Goal: Task Accomplishment & Management: Complete application form

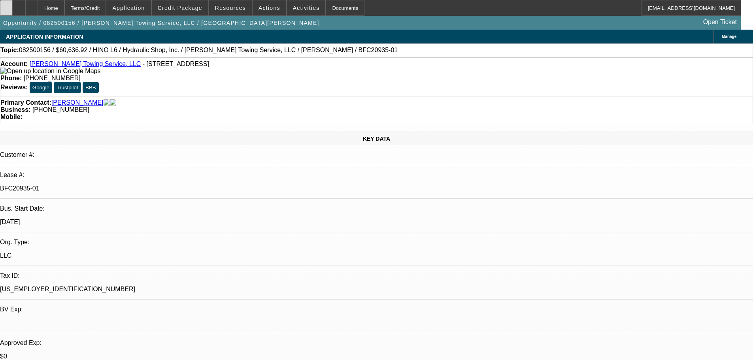
select select "0"
select select "6"
select select "0"
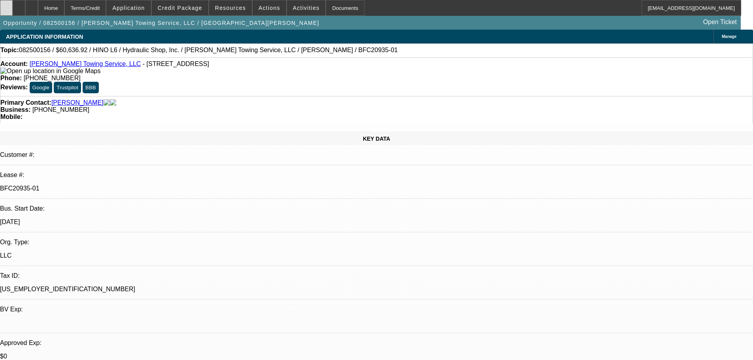
select select "0"
select select "6"
select select "0"
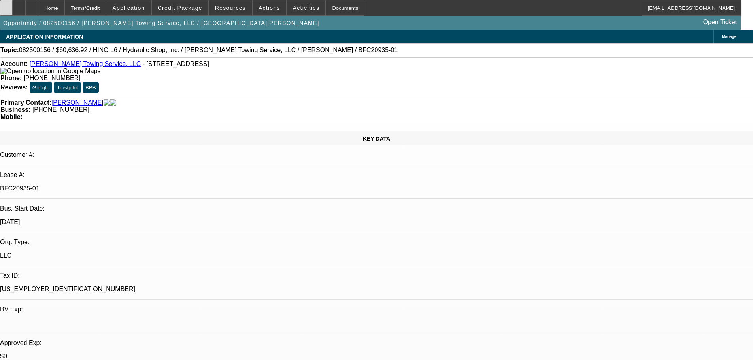
select select "0"
select select "6"
select select "0"
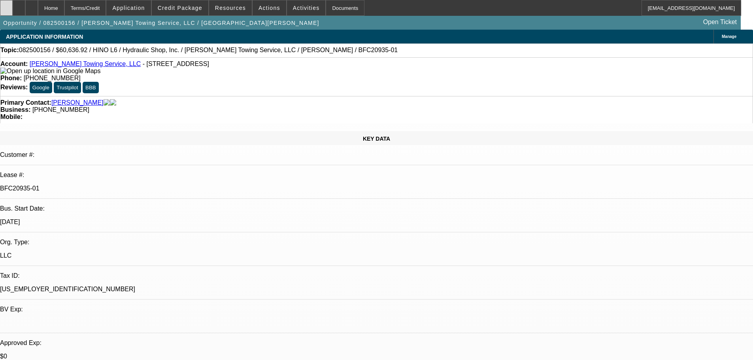
select select "6"
click at [6, 5] on icon at bounding box center [6, 5] width 0 height 0
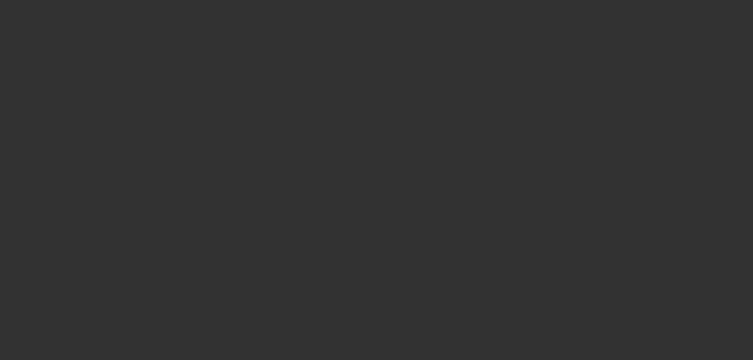
select select "0"
select select "0.1"
select select "0"
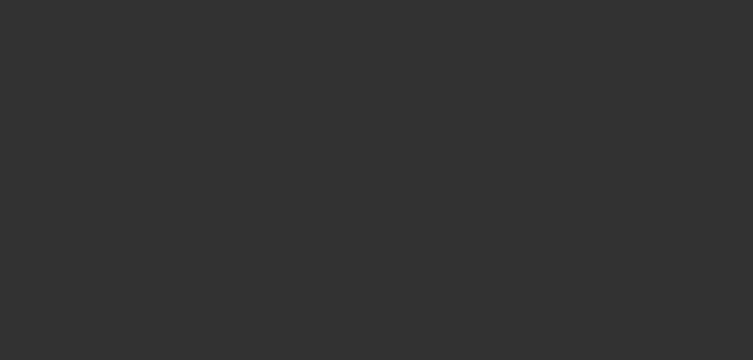
select select "0.1"
select select "0"
select select "0.1"
select select "1"
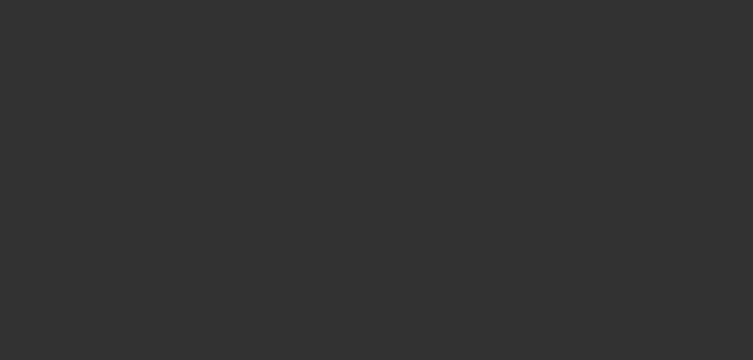
select select "1"
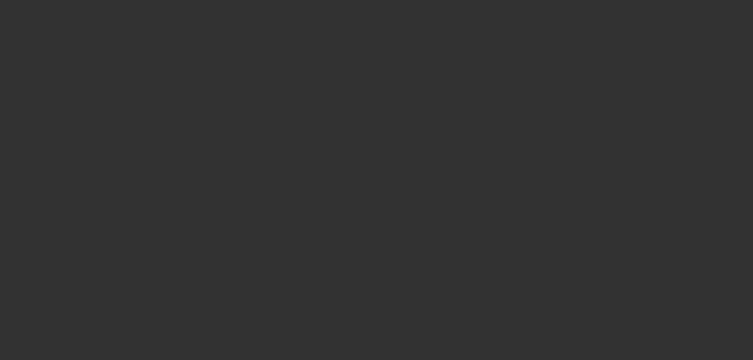
select select "4"
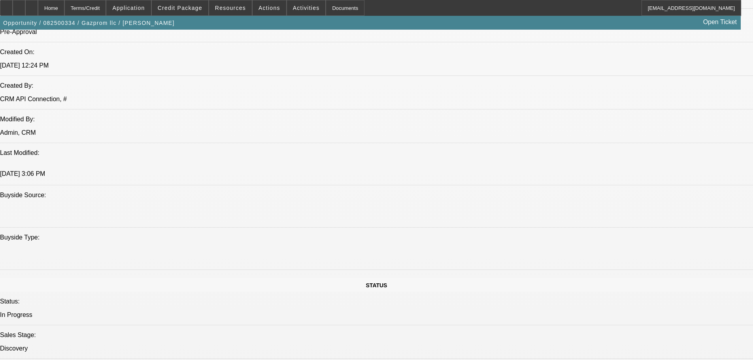
scroll to position [633, 0]
click at [187, 2] on span at bounding box center [180, 7] width 57 height 19
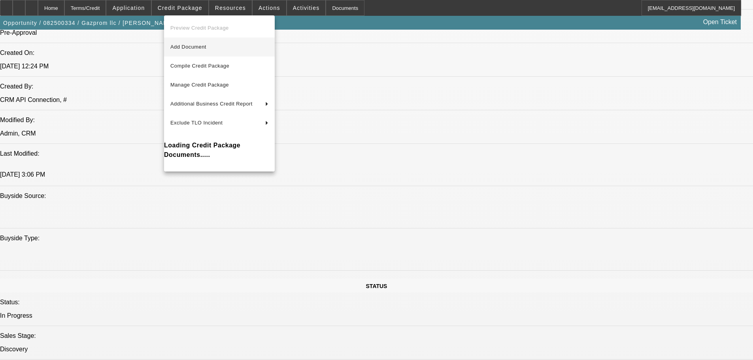
click at [206, 47] on span "Add Document" at bounding box center [188, 47] width 36 height 6
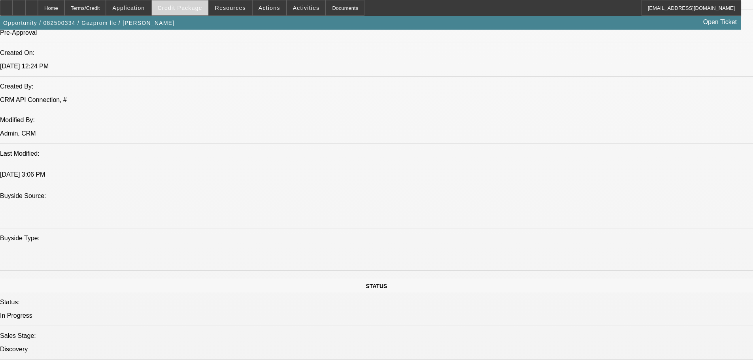
click at [189, 8] on span "Credit Package" at bounding box center [180, 8] width 45 height 6
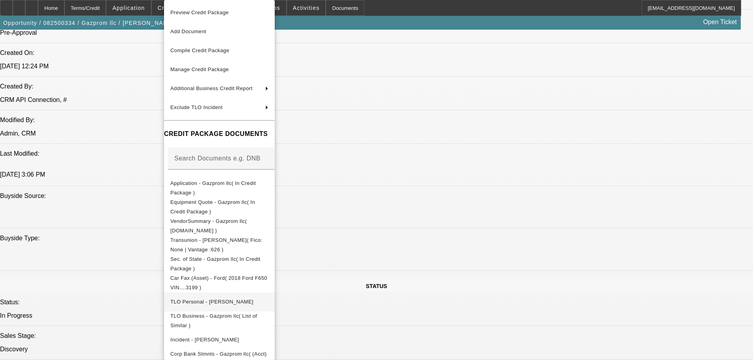
scroll to position [47, 0]
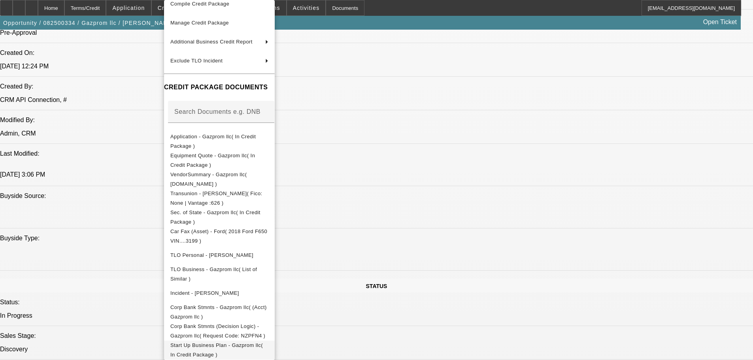
click at [263, 347] on span "Start Up Business Plan - Gazprom llc( In Credit Package )" at bounding box center [216, 349] width 93 height 15
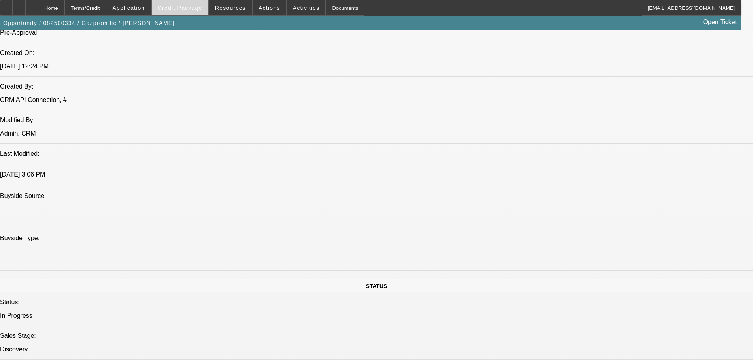
click at [195, 4] on span at bounding box center [180, 7] width 57 height 19
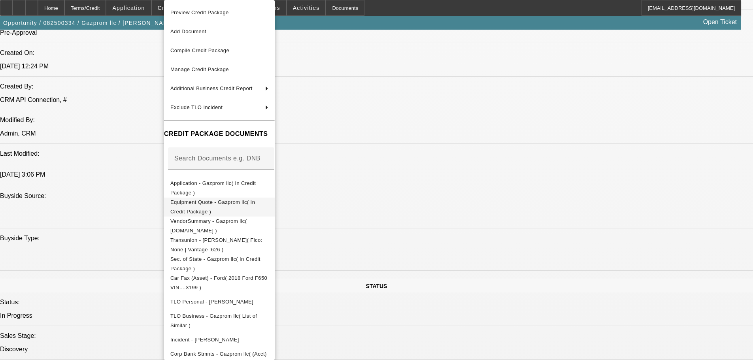
click at [247, 202] on span "Equipment Quote - Gazprom llc( In Credit Package )" at bounding box center [212, 206] width 85 height 15
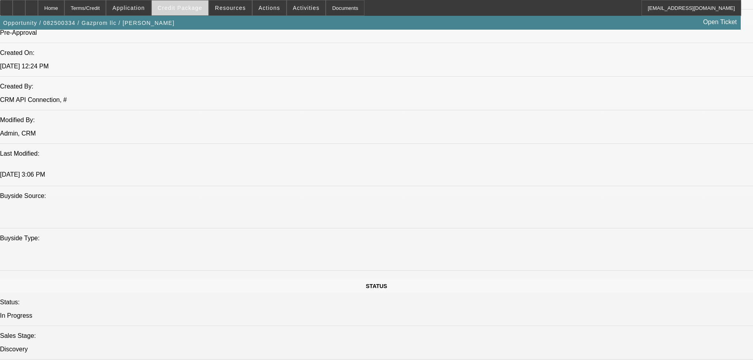
click at [184, 8] on span "Credit Package" at bounding box center [180, 8] width 45 height 6
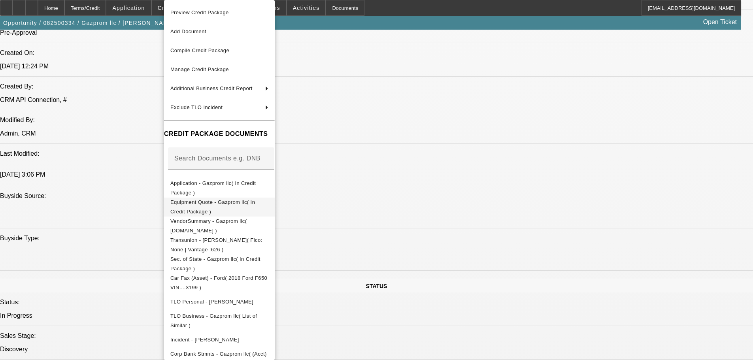
click at [255, 203] on span "Equipment Quote - Gazprom llc( In Credit Package )" at bounding box center [212, 206] width 85 height 15
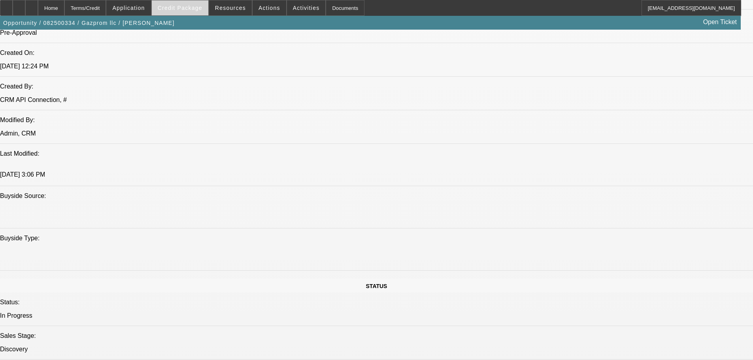
click at [177, 11] on span "Credit Package" at bounding box center [180, 8] width 45 height 6
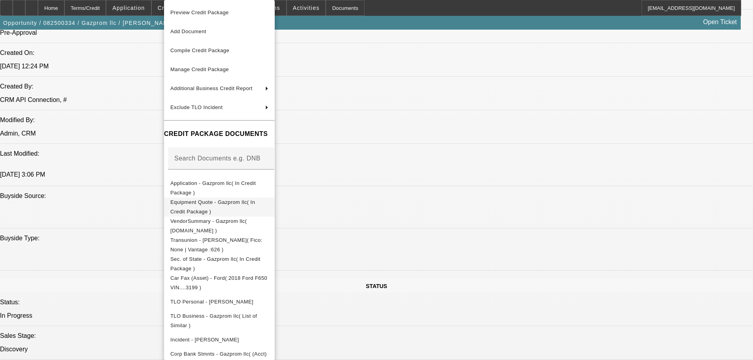
click at [248, 206] on span "Equipment Quote - Gazprom llc( In Credit Package )" at bounding box center [212, 206] width 85 height 15
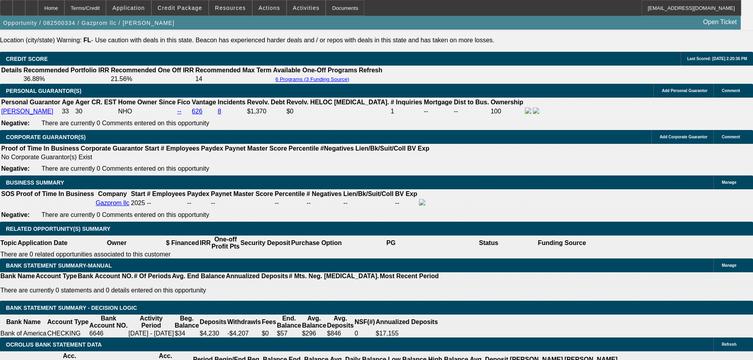
scroll to position [1147, 0]
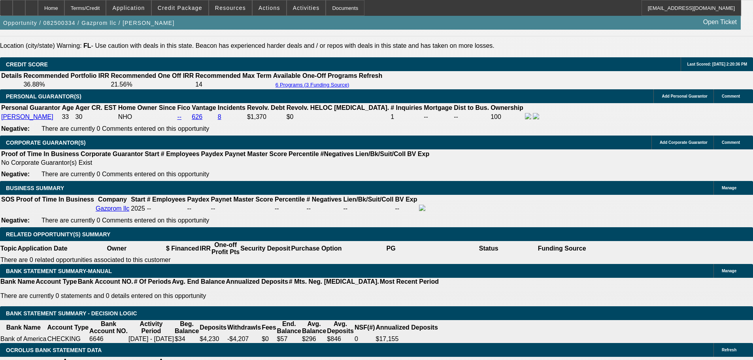
drag, startPoint x: 171, startPoint y: 129, endPoint x: 189, endPoint y: 133, distance: 18.7
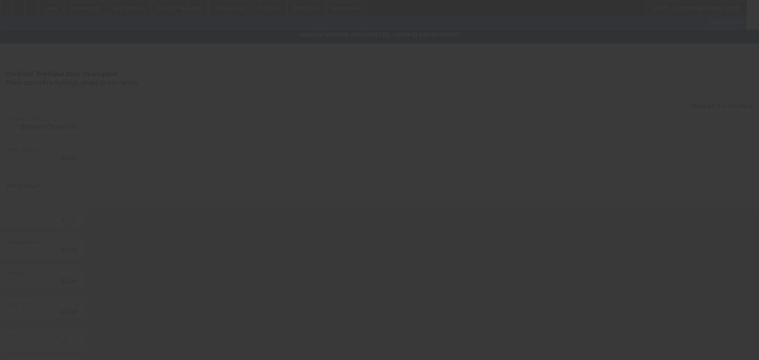
type input "$54,995.00"
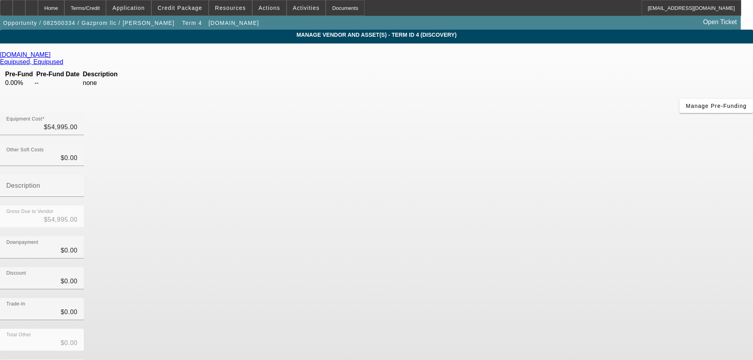
click at [53, 56] on icon at bounding box center [53, 54] width 0 height 7
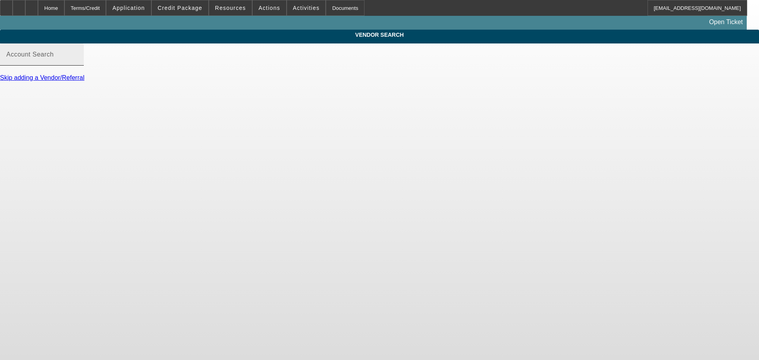
click at [78, 62] on input "Account Search" at bounding box center [41, 57] width 71 height 9
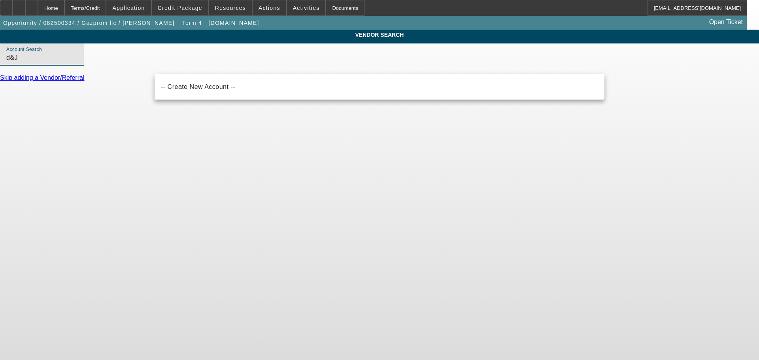
click at [78, 62] on input "d&J" at bounding box center [41, 57] width 71 height 9
click at [78, 62] on input "d &J" at bounding box center [41, 57] width 71 height 9
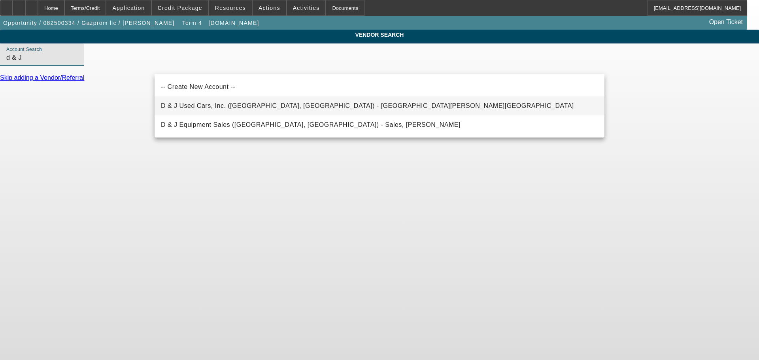
click at [271, 107] on span "D & J Used Cars, Inc. (Rutherfordton, NC) - McSwain, Heath" at bounding box center [367, 105] width 413 height 7
type input "D & J Used Cars, Inc. (Rutherfordton, NC) - McSwain, Heath"
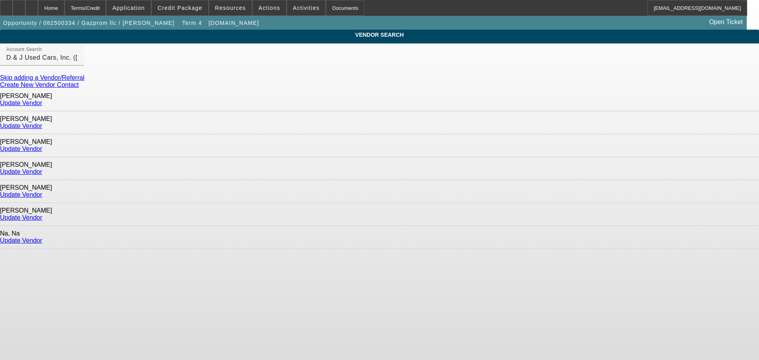
click at [42, 146] on link "Update Vendor" at bounding box center [21, 149] width 42 height 7
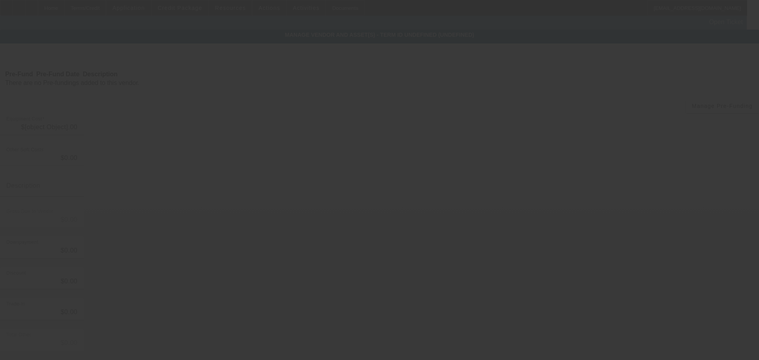
type input "$54,995.00"
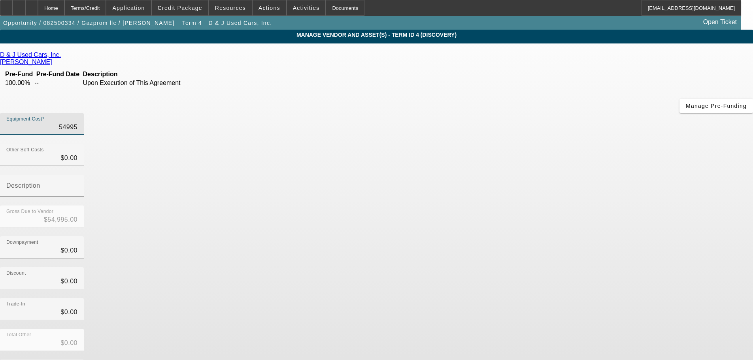
drag, startPoint x: 448, startPoint y: 64, endPoint x: 523, endPoint y: 64, distance: 74.7
click at [523, 113] on div "Equipment Cost 54995" at bounding box center [376, 128] width 753 height 31
type input "3"
type input "$3.00"
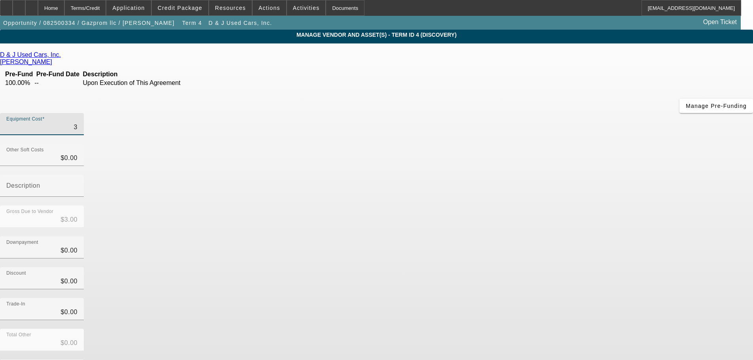
type input "37"
type input "$37.00"
type input "379"
type input "$379.00"
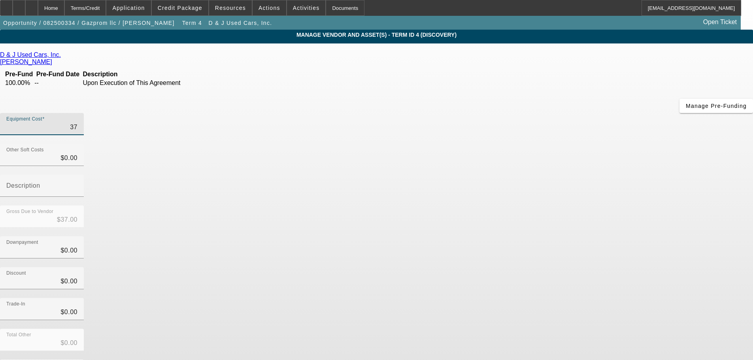
type input "$379.00"
type input "3790"
type input "$3,790.00"
type input "37900"
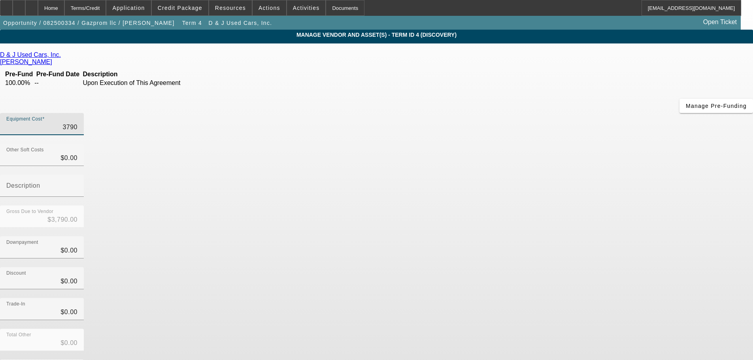
type input "$37,900.00"
click at [540, 298] on div "Trade-In $0.00" at bounding box center [376, 313] width 753 height 31
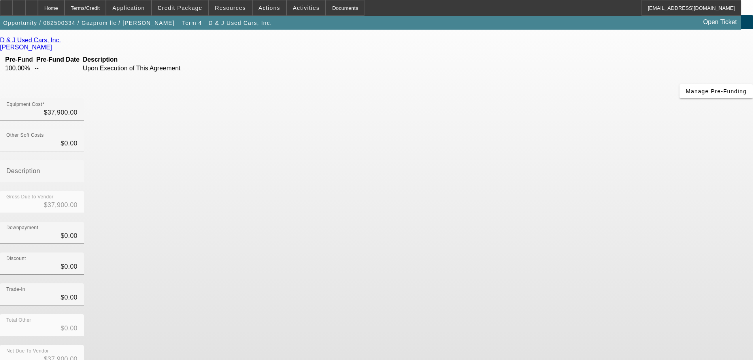
scroll to position [23, 0]
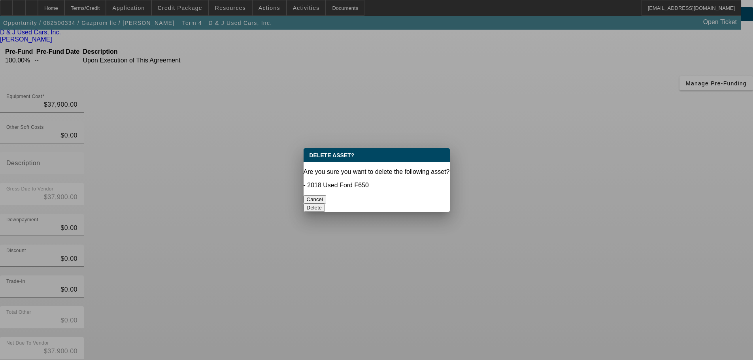
click at [325, 204] on button "Delete" at bounding box center [315, 208] width 22 height 8
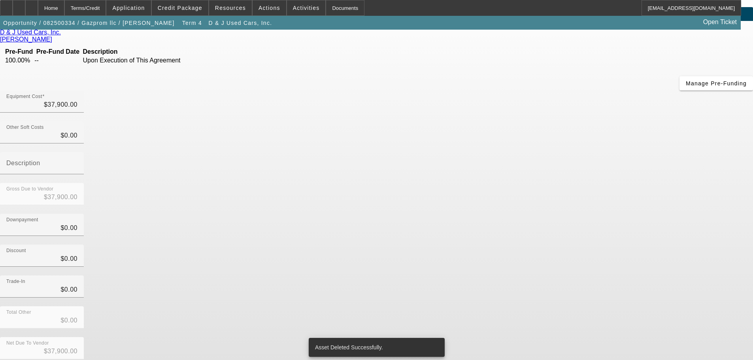
scroll to position [11, 0]
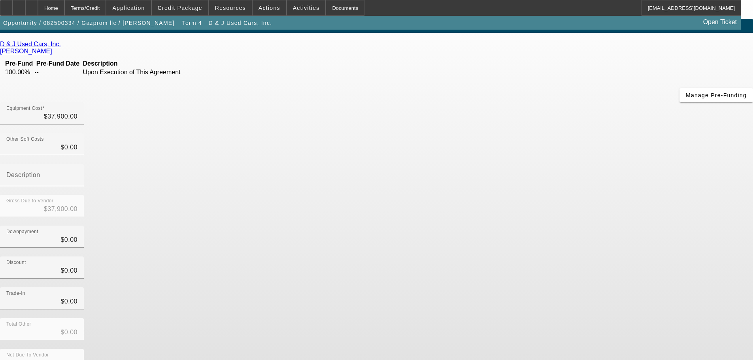
click at [521, 287] on div "Trade-In $0.00" at bounding box center [376, 302] width 753 height 31
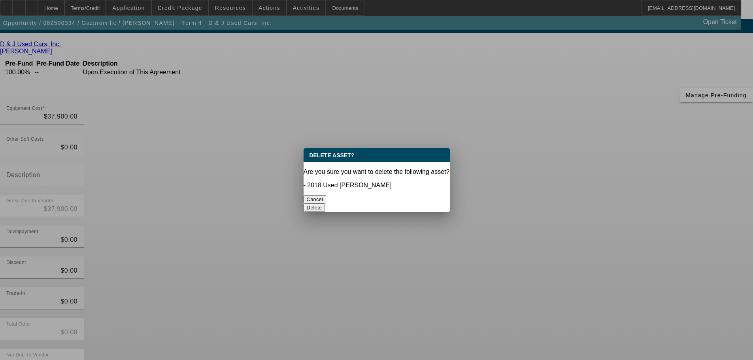
scroll to position [0, 0]
click at [325, 204] on button "Delete" at bounding box center [315, 208] width 22 height 8
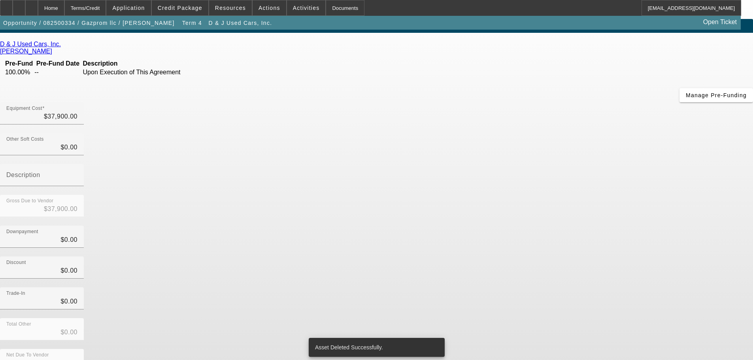
scroll to position [8, 0]
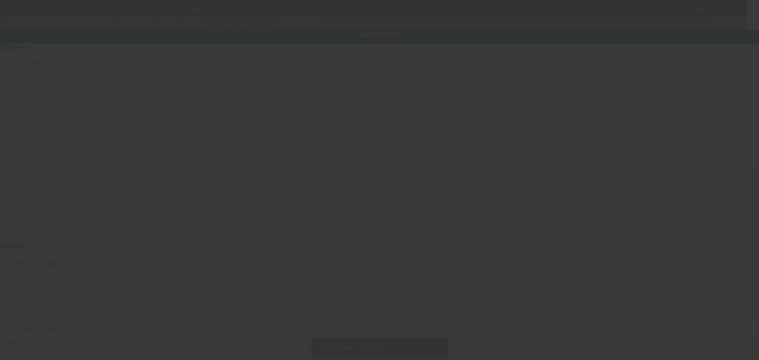
type input "1637 Cleveland St"
type input "Hollywood"
type input "33020"
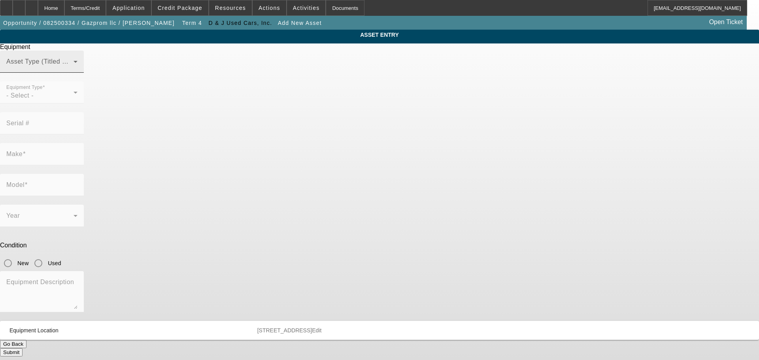
click at [78, 71] on div "Asset Type (Titled or Non-Titled)" at bounding box center [41, 62] width 71 height 22
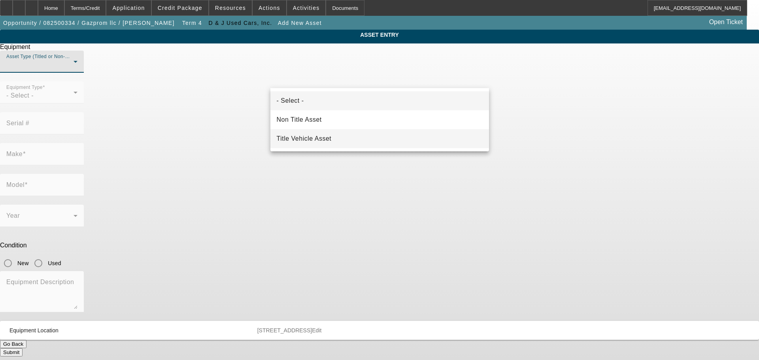
click at [302, 141] on span "Title Vehicle Asset" at bounding box center [304, 138] width 55 height 9
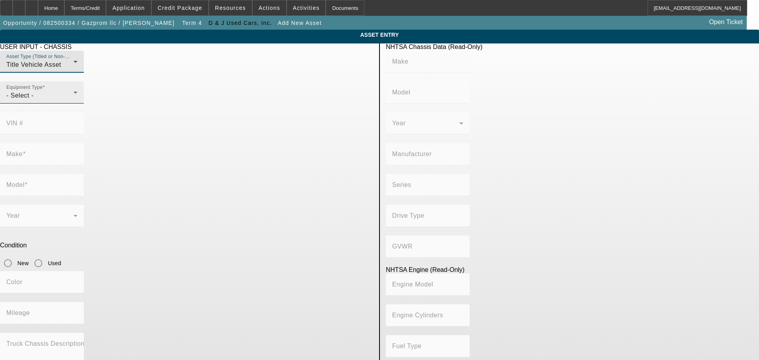
click at [74, 100] on div "- Select -" at bounding box center [39, 95] width 67 height 9
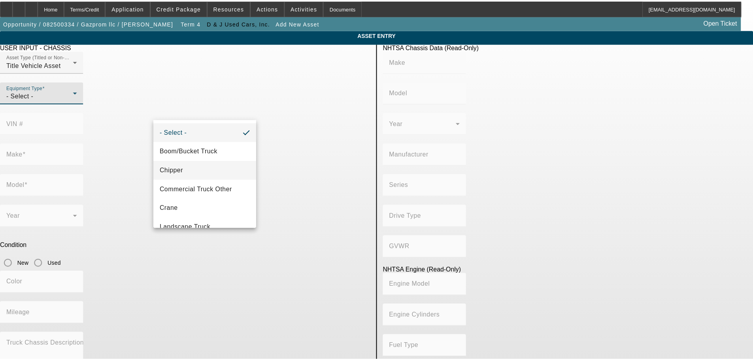
scroll to position [87, 0]
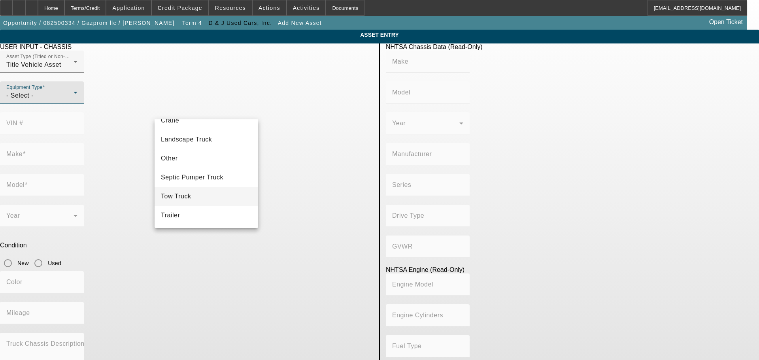
click at [200, 197] on mat-option "Tow Truck" at bounding box center [207, 196] width 104 height 19
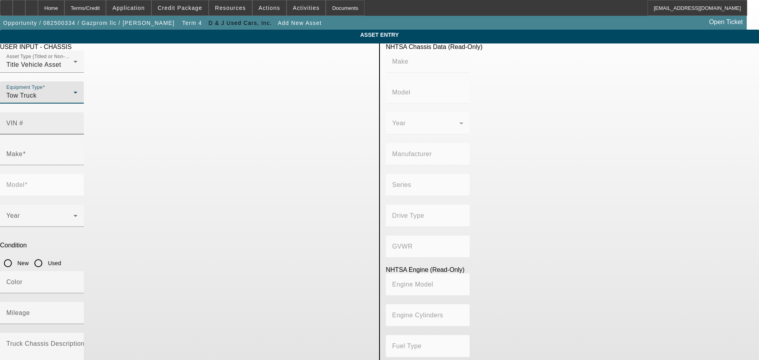
click at [23, 120] on label "VIN #" at bounding box center [14, 123] width 17 height 7
click at [78, 122] on input "VIN #" at bounding box center [41, 126] width 71 height 9
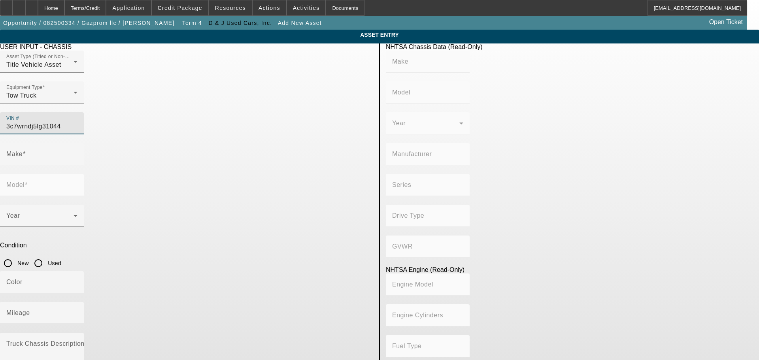
type input "3c7wrndj5lg310440"
type input "RAM"
type input "5500"
type input "CHRYSLER DE MEXICO TOLUCA"
type input "4WD/4-Wheel Drive/4x4"
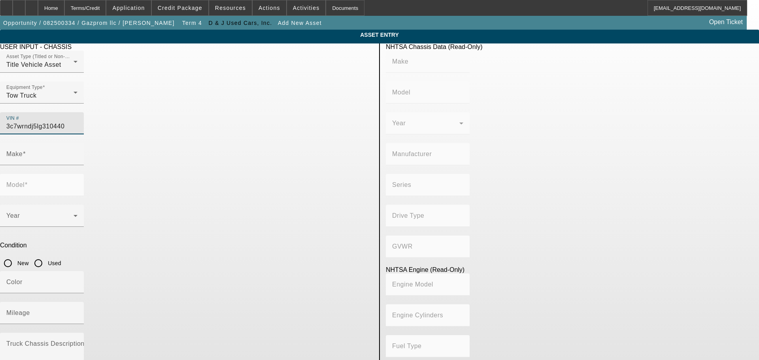
type input "Class 5: 16,001 - 19,500 lb (7,258 - 8,845 kg)"
type input "8"
type input "Gasoline"
type input "390.55196220628"
type input "6.4"
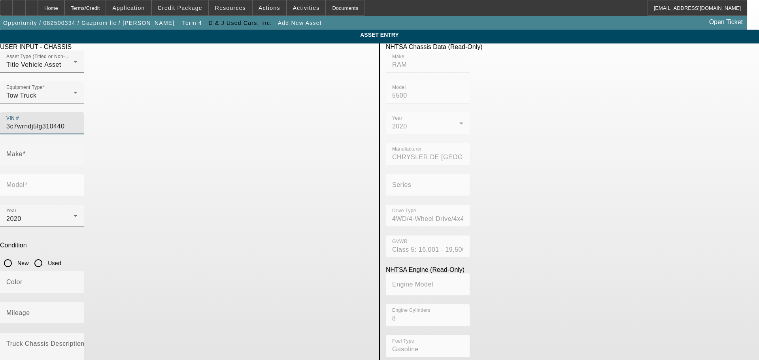
type input "3C7WRNDJ5LG310440"
click at [46, 255] on input "Used" at bounding box center [38, 263] width 16 height 16
radio input "true"
type input "RAM"
type input "5500"
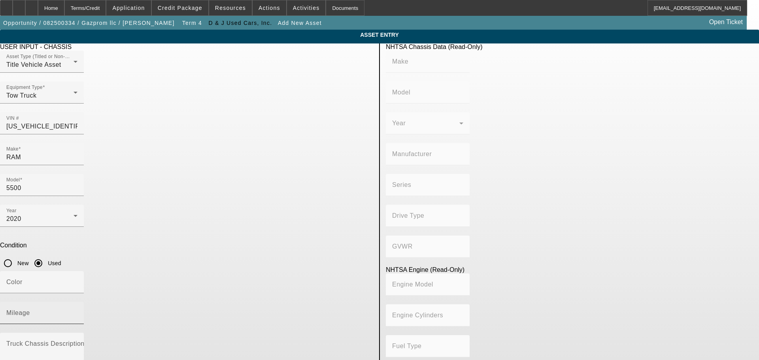
type input "RAM"
type input "5500"
type input "CHRYSLER DE MEXICO TOLUCA"
type input "4WD/4-Wheel Drive/4x4"
type input "Class 5: 16,001 - 19,500 lb (7,258 - 8,845 kg)"
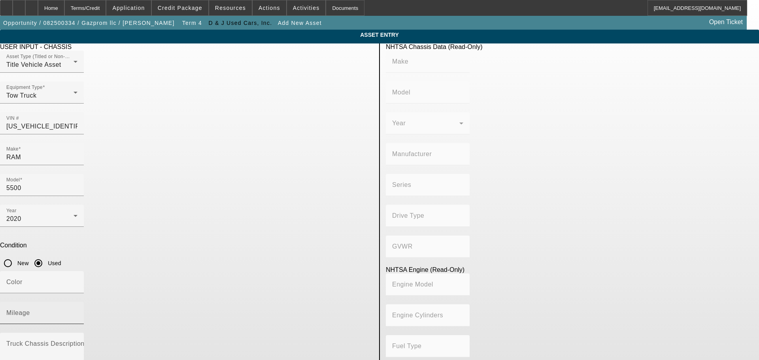
type input "8"
type input "Gasoline"
type input "390.55196220628"
type input "6.4"
click at [78, 312] on input "Mileage" at bounding box center [41, 316] width 71 height 9
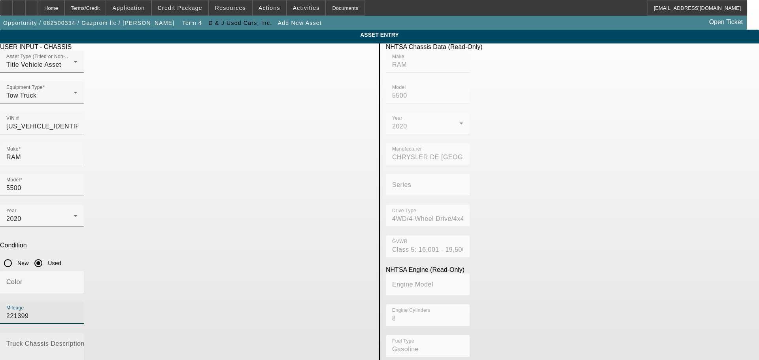
type input "221399"
click at [184, 340] on mat-label "Truck Chassis Description (Describe the truck chassis only)" at bounding box center [95, 343] width 178 height 7
click at [78, 342] on textarea "Truck Chassis Description (Describe the truck chassis only)" at bounding box center [41, 356] width 71 height 28
type textarea "With:"
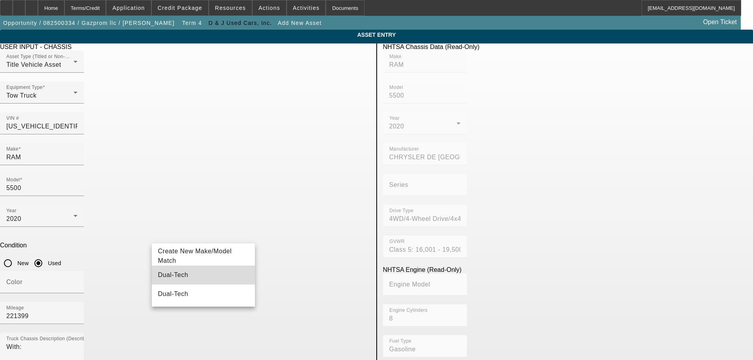
click at [194, 277] on mat-option "Dual-Tech" at bounding box center [204, 275] width 104 height 19
type input "Dual-Tech"
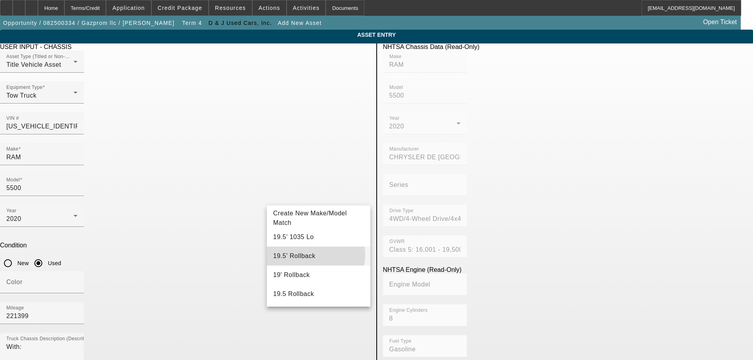
click at [308, 255] on mat-option "19.5' Rollback" at bounding box center [319, 256] width 104 height 19
type input "19.5' Rollback"
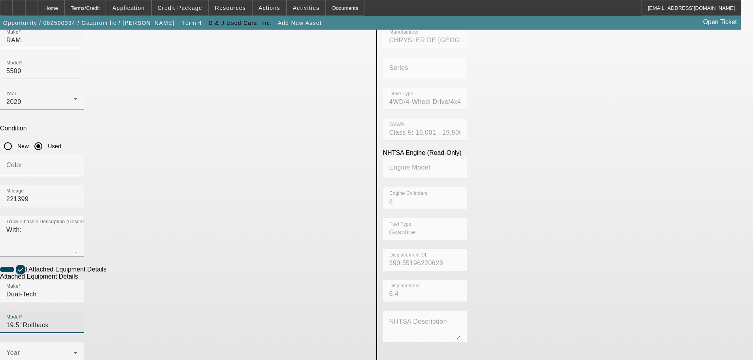
scroll to position [119, 0]
radio input "true"
click at [74, 350] on span at bounding box center [39, 354] width 67 height 9
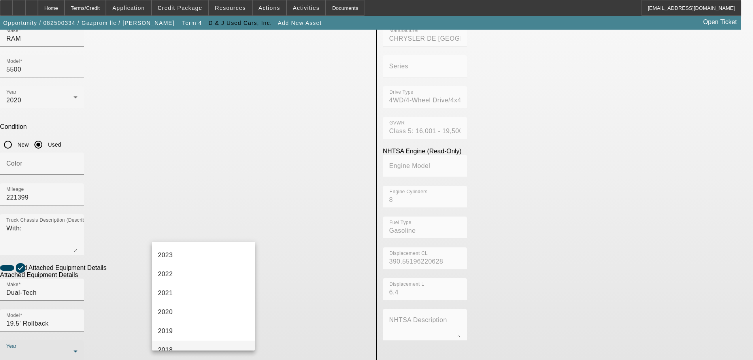
scroll to position [158, 0]
click at [182, 245] on mat-option "2020" at bounding box center [204, 248] width 104 height 19
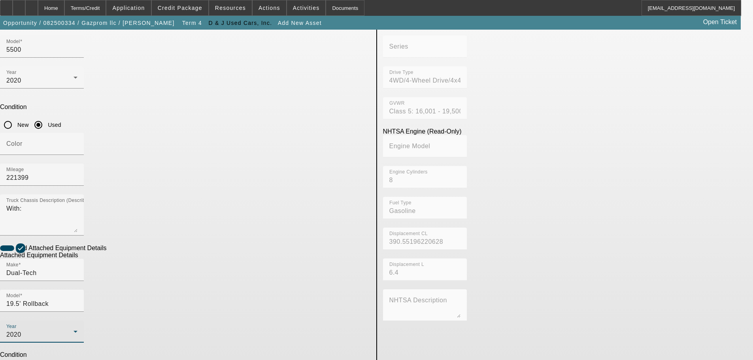
scroll to position [149, 0]
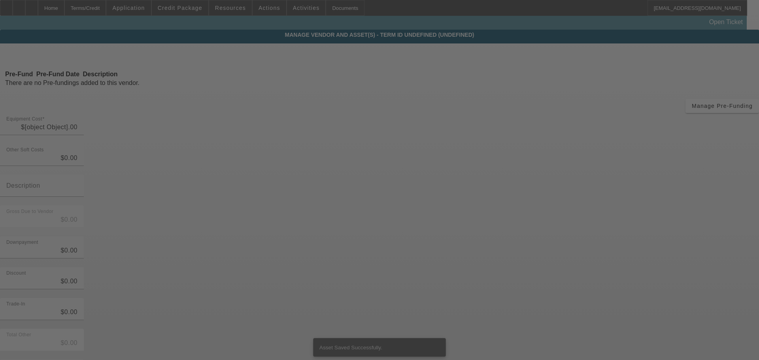
type input "$37,900.00"
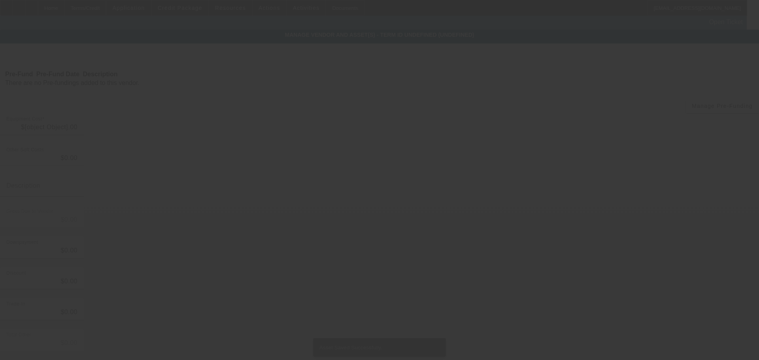
type input "$37,900.00"
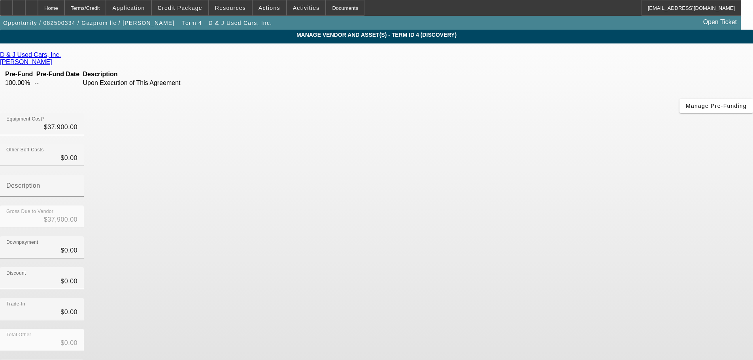
drag, startPoint x: 285, startPoint y: 206, endPoint x: 279, endPoint y: 211, distance: 7.0
click at [285, 206] on div "D & J Used Cars, Inc. McSwain, Heath Pre-Fund Pre-Fund Date Description 100.00%…" at bounding box center [376, 229] width 753 height 356
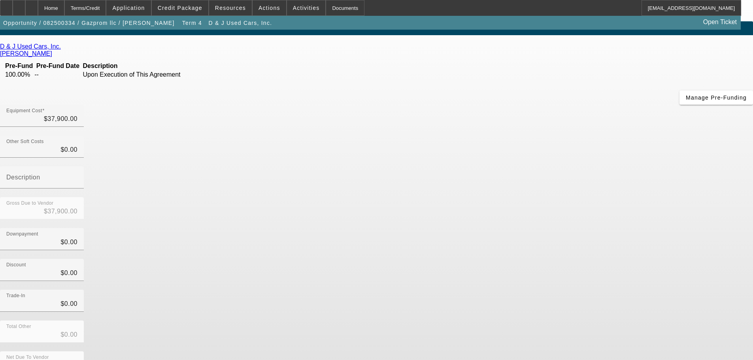
scroll to position [11, 0]
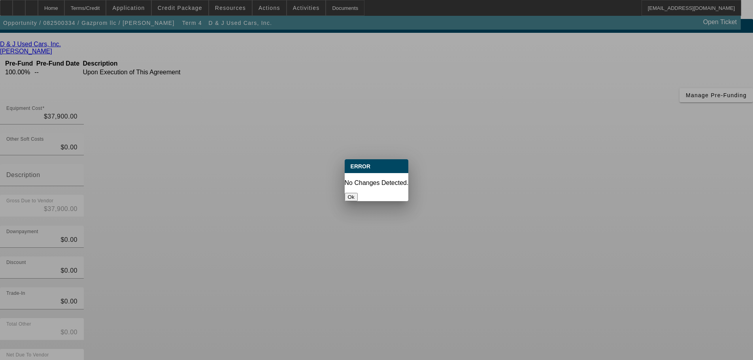
click at [358, 193] on button "Ok" at bounding box center [351, 197] width 13 height 8
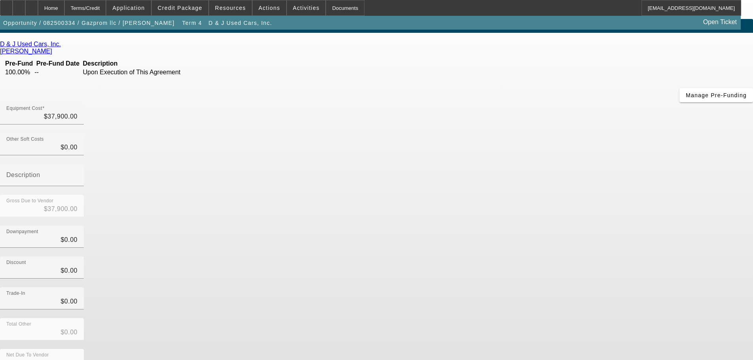
scroll to position [11, 0]
click at [189, 6] on span "Credit Package" at bounding box center [180, 8] width 45 height 6
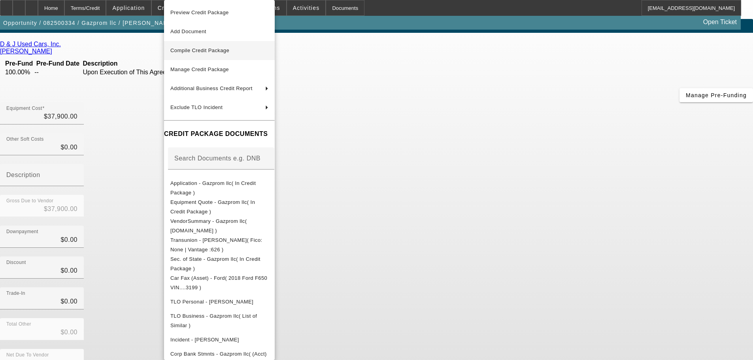
click at [228, 45] on button "Compile Credit Package" at bounding box center [219, 50] width 111 height 19
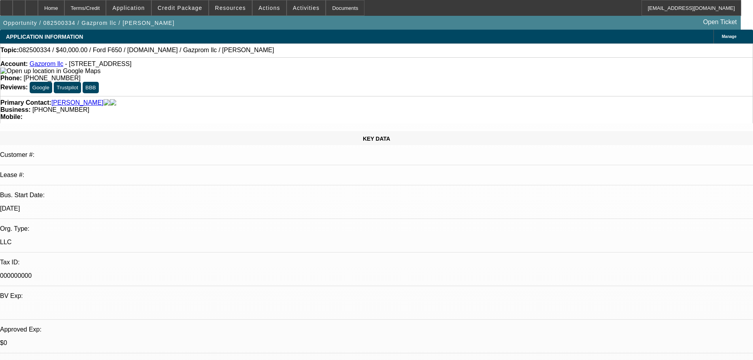
select select "0"
select select "0.1"
select select "4"
select select "0"
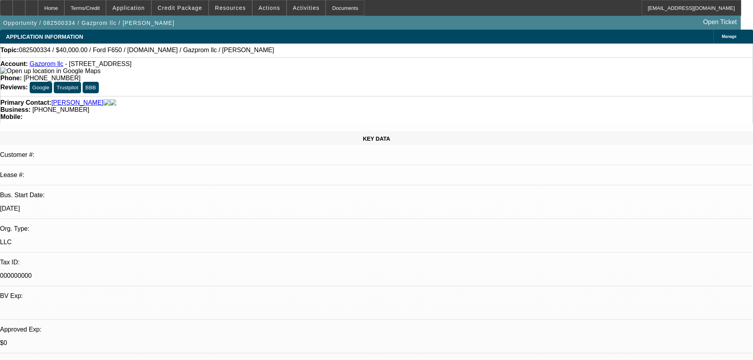
select select "0"
select select "0.1"
select select "4"
select select "0"
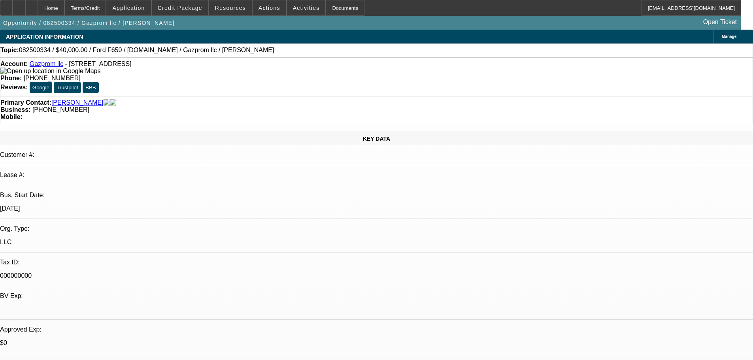
select select "0.1"
select select "4"
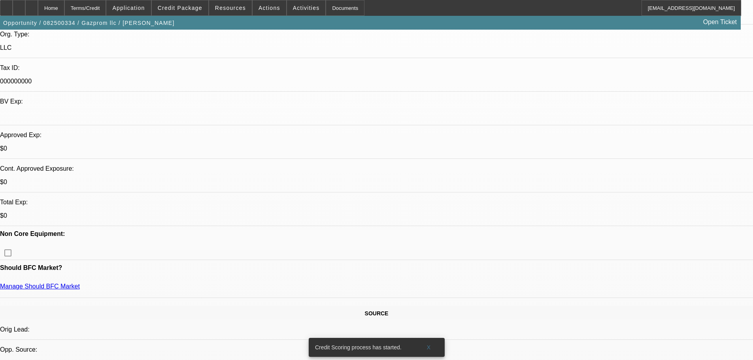
scroll to position [316, 0]
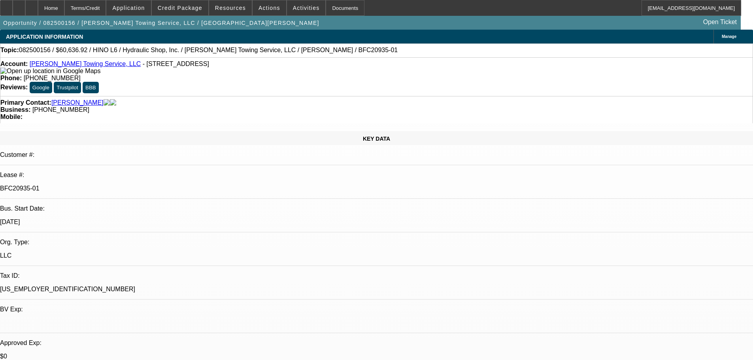
select select "0"
select select "6"
select select "0"
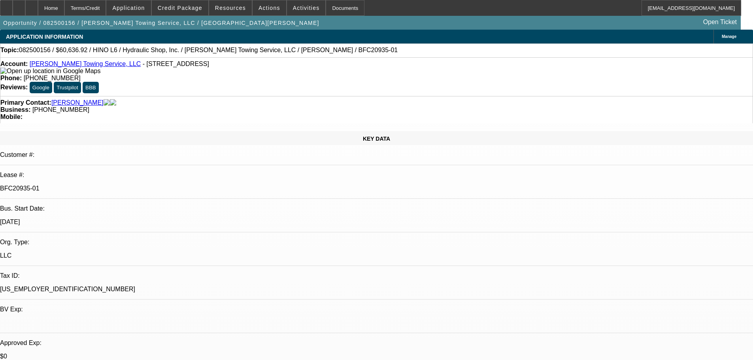
select select "0"
select select "6"
select select "0"
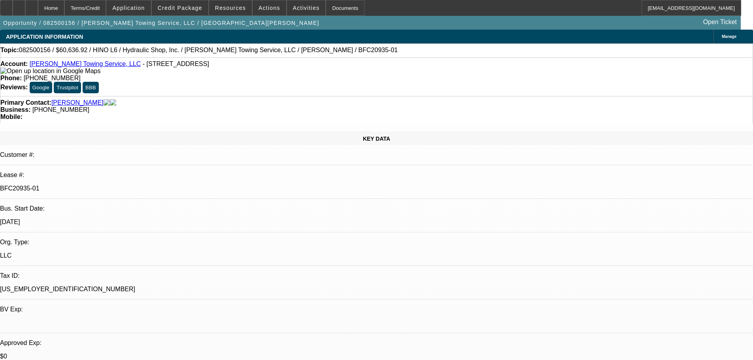
select select "0"
select select "6"
select select "0"
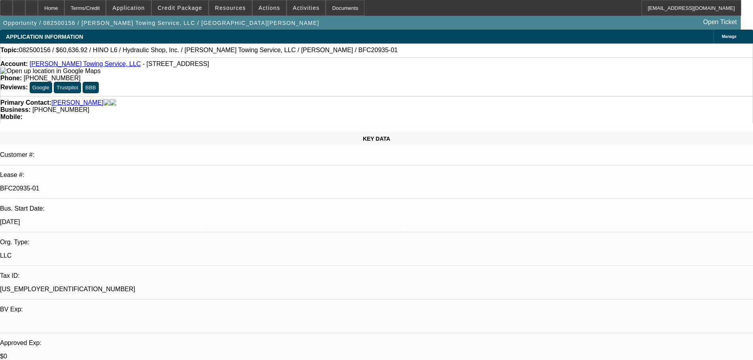
select select "6"
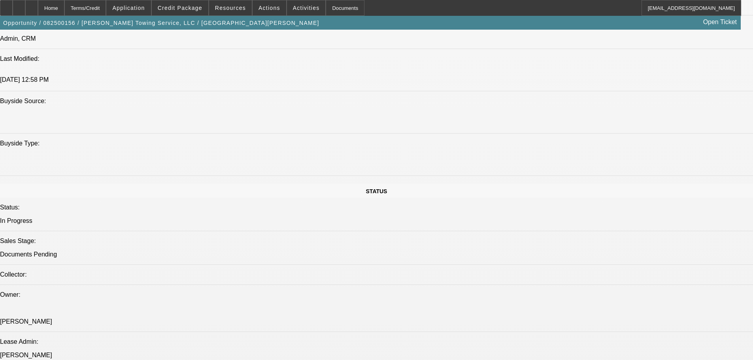
scroll to position [870, 0]
